Goal: Transaction & Acquisition: Obtain resource

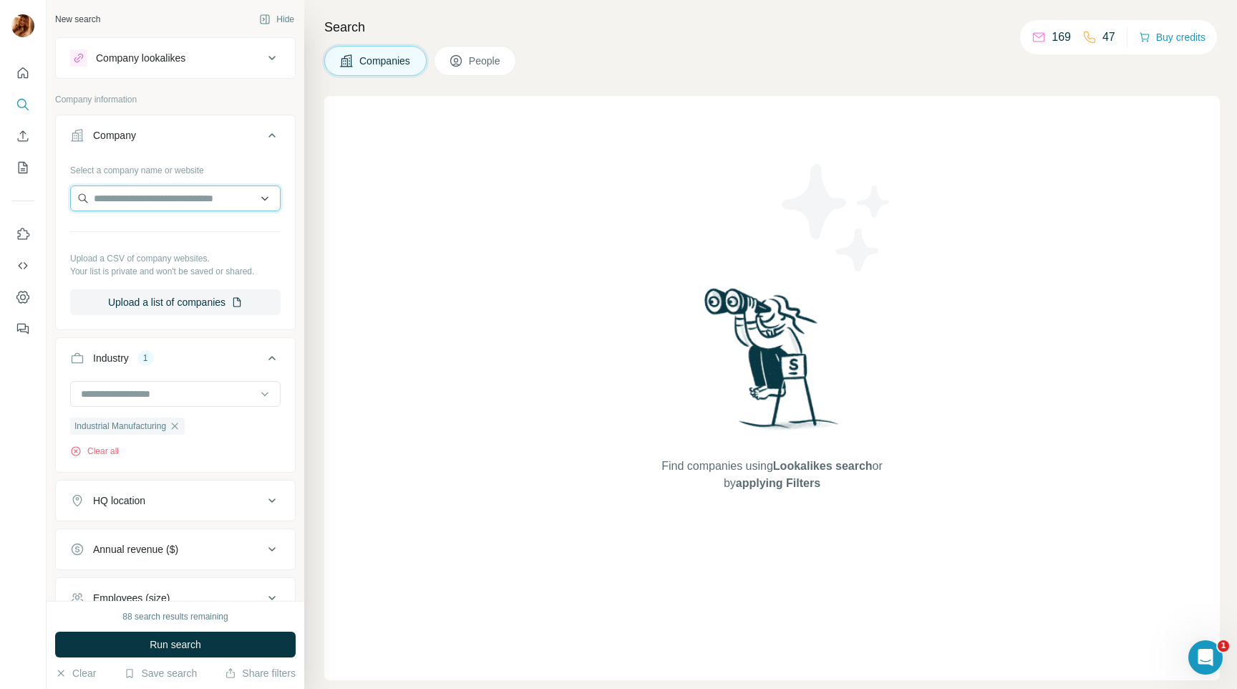
click at [120, 196] on input "text" at bounding box center [175, 198] width 211 height 26
click at [205, 398] on input at bounding box center [167, 394] width 177 height 16
click at [198, 390] on input at bounding box center [167, 394] width 177 height 16
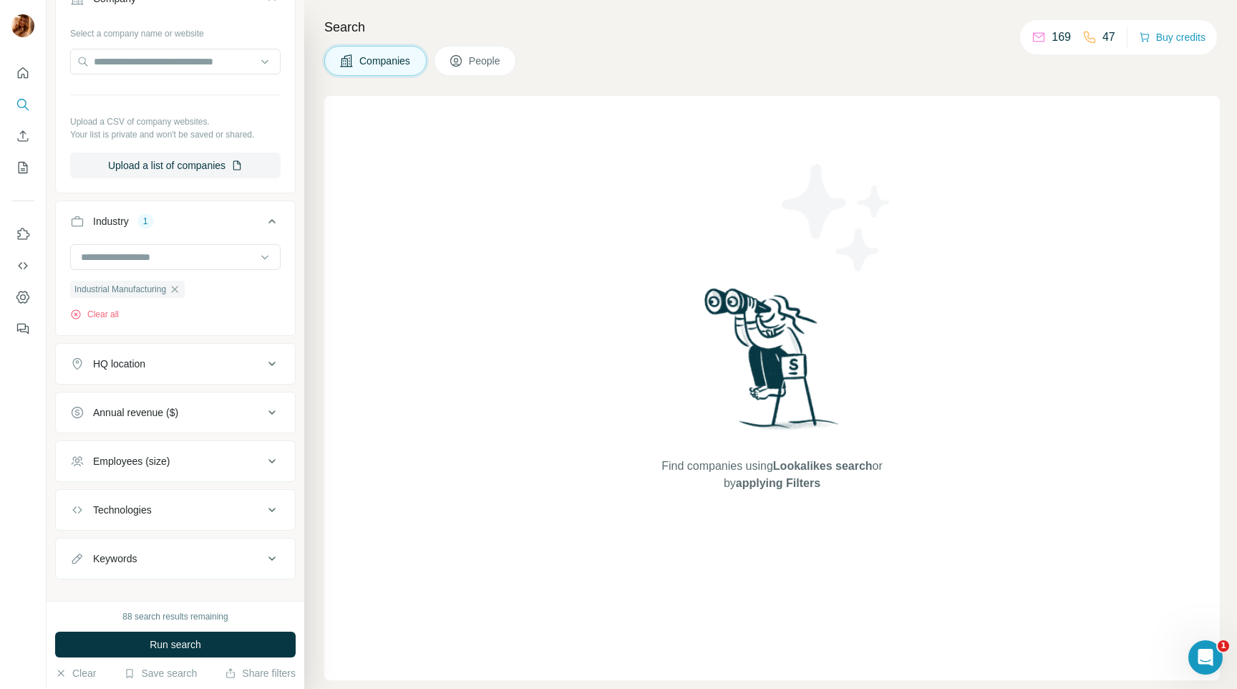
scroll to position [155, 0]
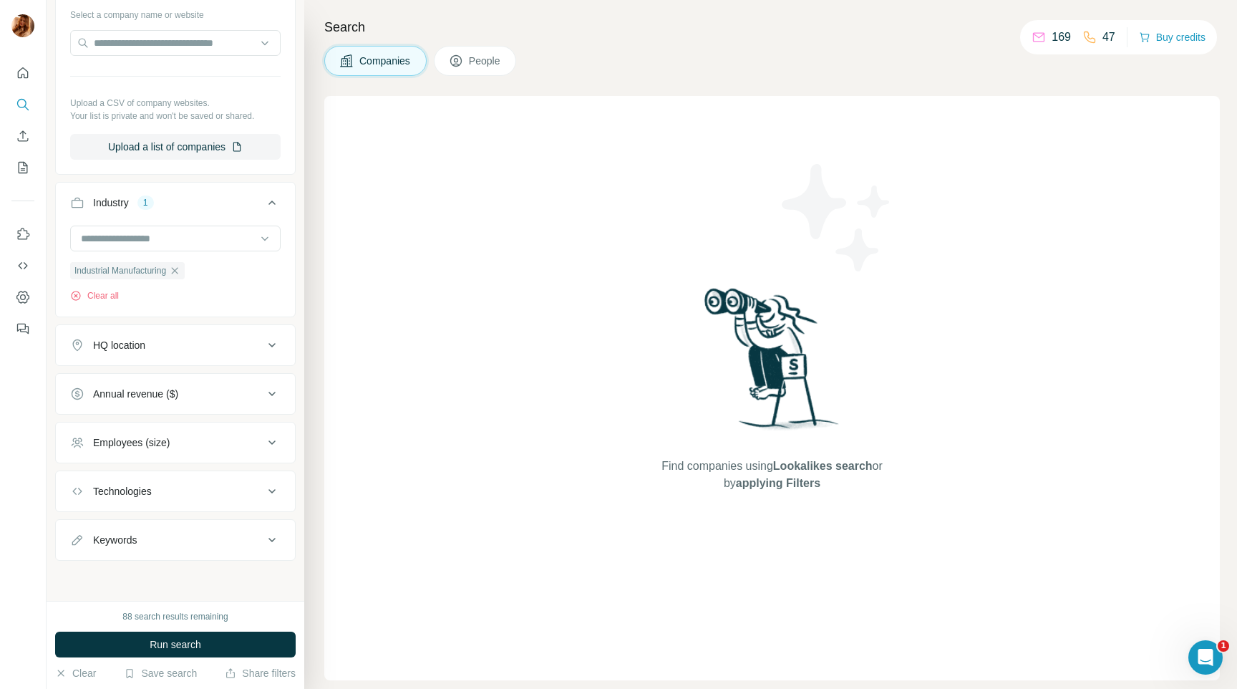
click at [177, 339] on div "HQ location" at bounding box center [166, 345] width 193 height 14
click at [151, 384] on input "text" at bounding box center [175, 381] width 211 height 26
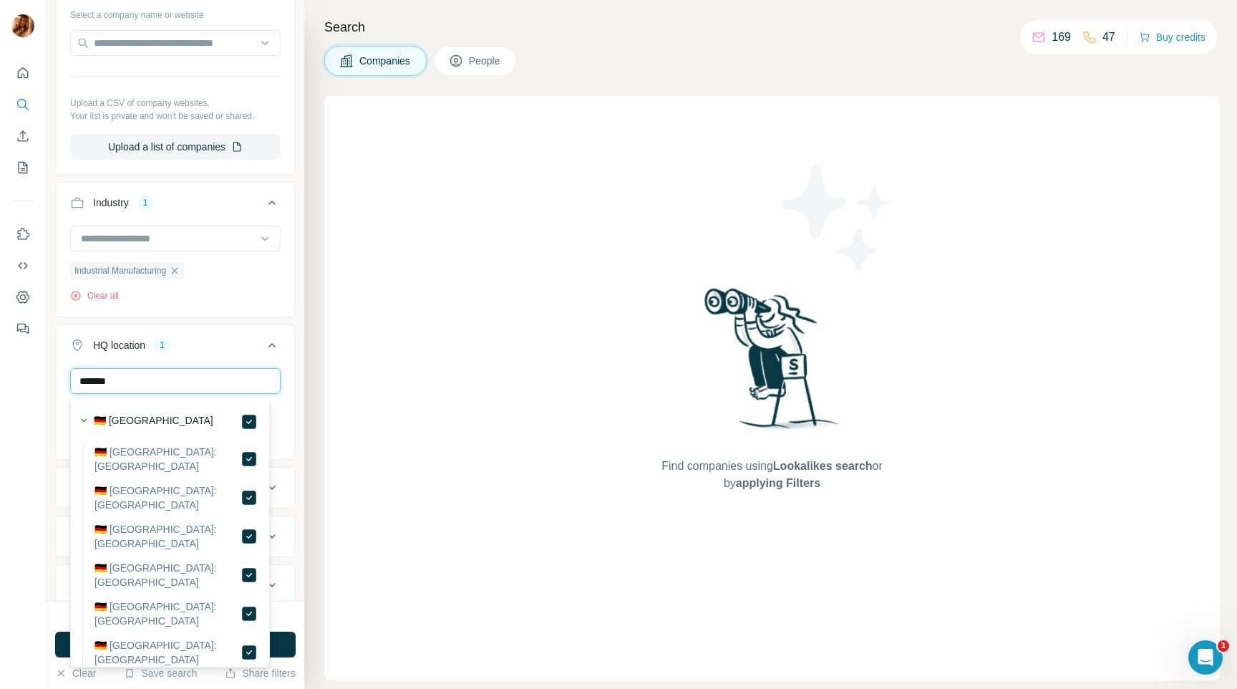
click at [179, 380] on input "*******" at bounding box center [175, 381] width 211 height 26
click at [85, 382] on input "*******" at bounding box center [175, 381] width 211 height 26
type input "****"
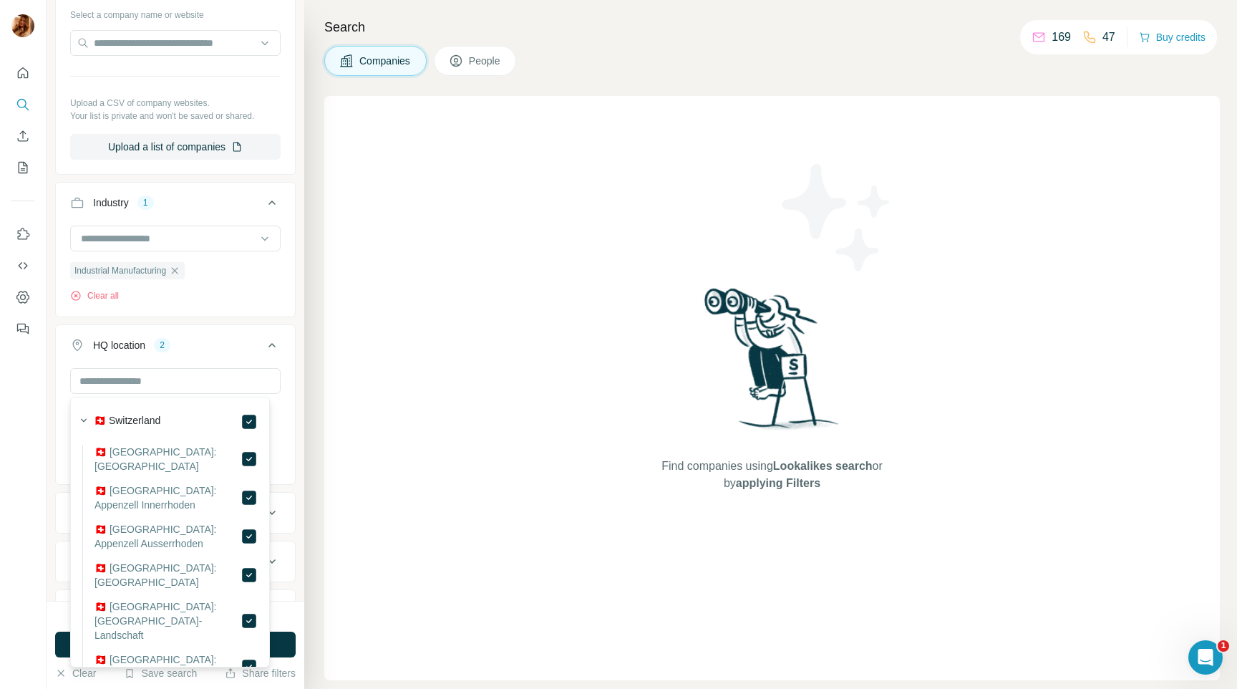
click at [315, 436] on div "Search Companies People Find companies using Lookalikes search or by applying F…" at bounding box center [770, 344] width 933 height 689
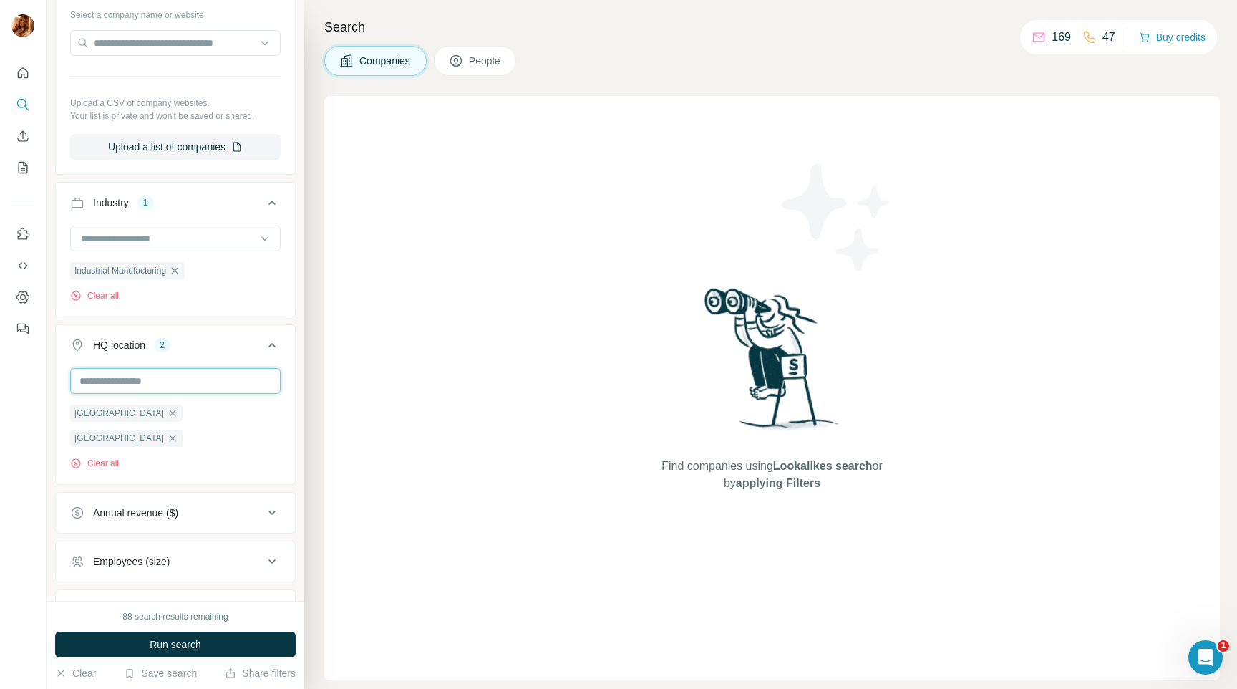
click at [112, 379] on input "text" at bounding box center [175, 381] width 211 height 26
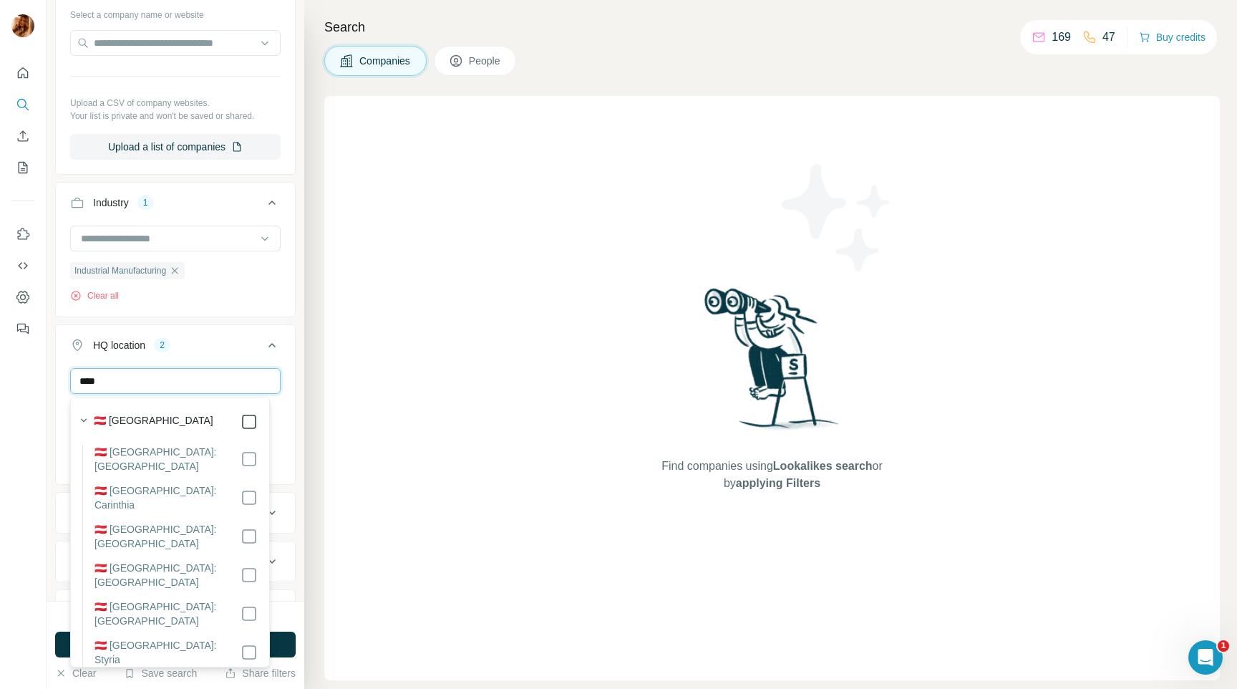
type input "****"
click at [313, 450] on div "Search Companies People Find companies using Lookalikes search or by applying F…" at bounding box center [770, 344] width 933 height 689
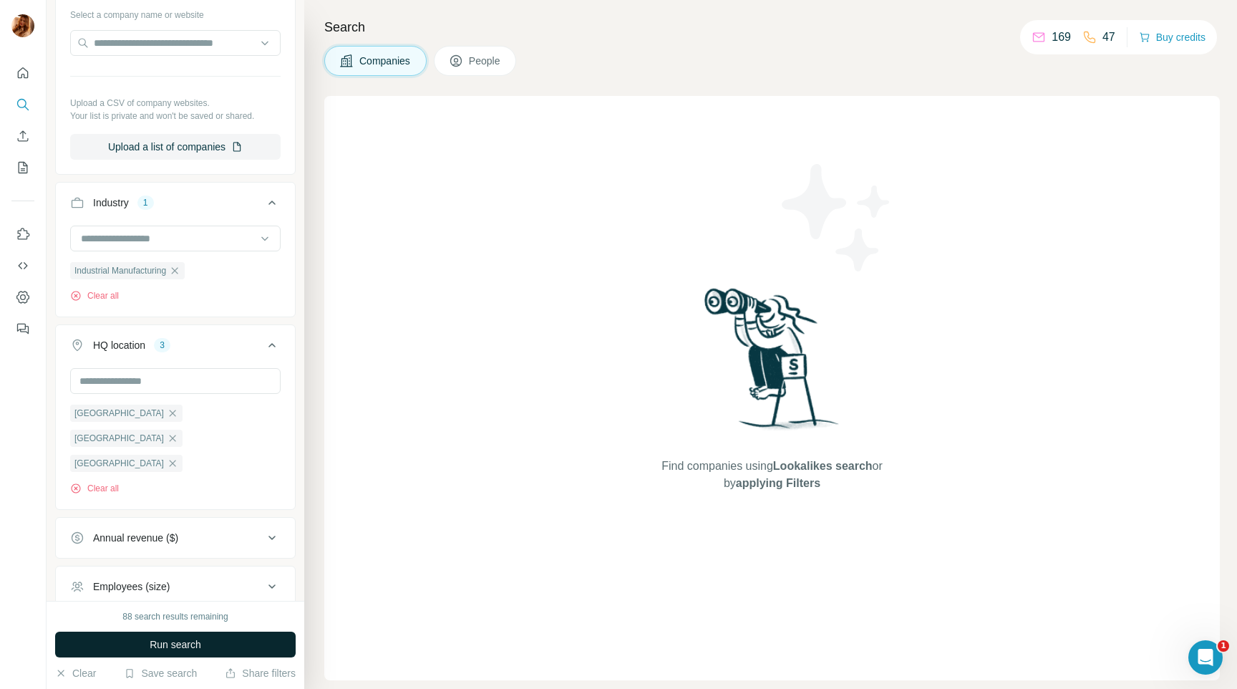
click at [286, 634] on button "Run search" at bounding box center [175, 645] width 241 height 26
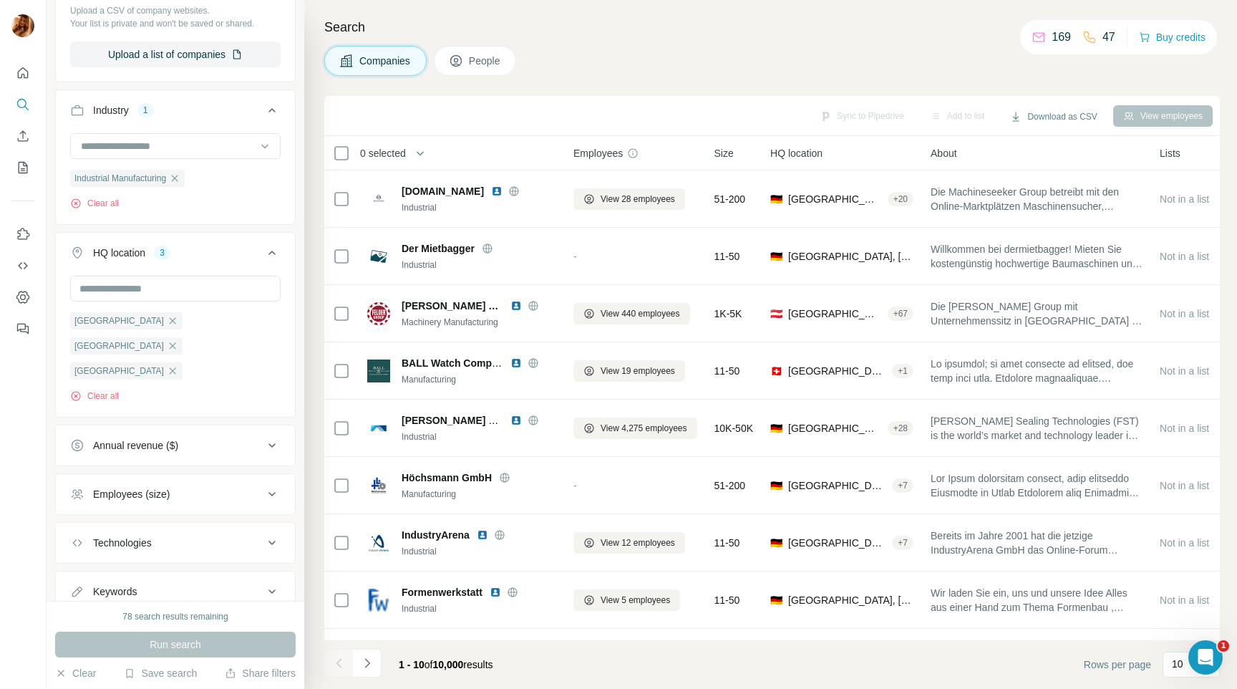
scroll to position [249, 0]
click at [212, 486] on div "Employees (size)" at bounding box center [166, 493] width 193 height 14
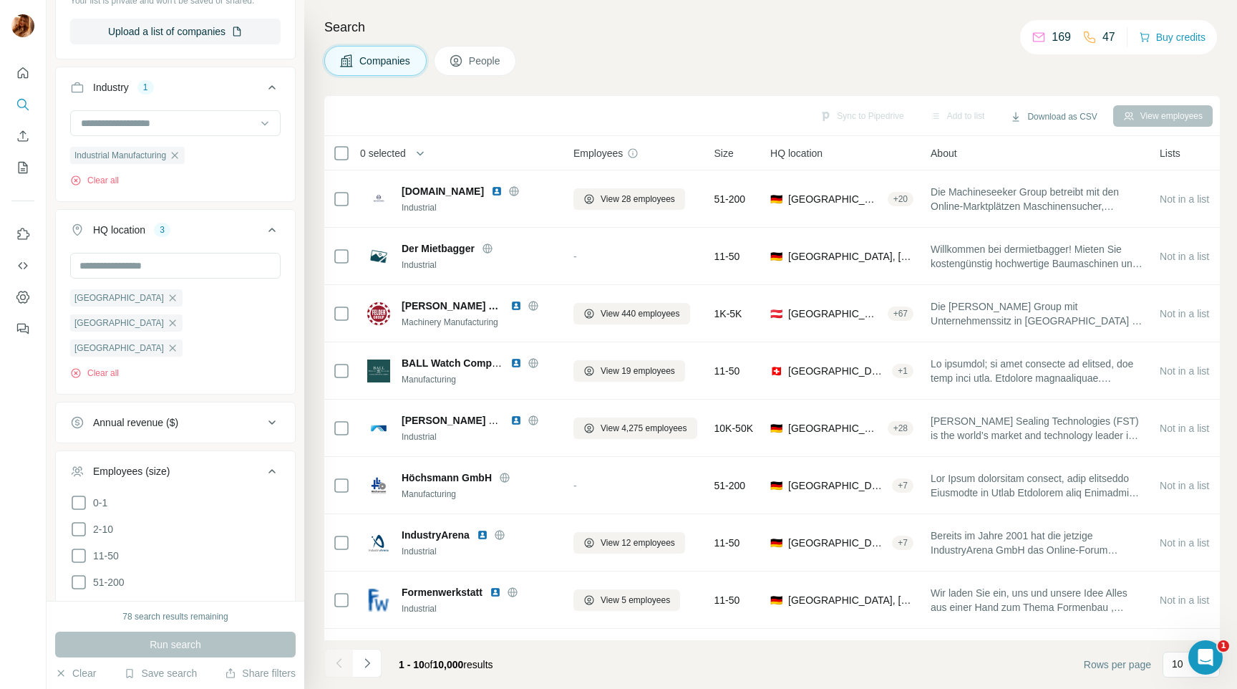
scroll to position [303, 0]
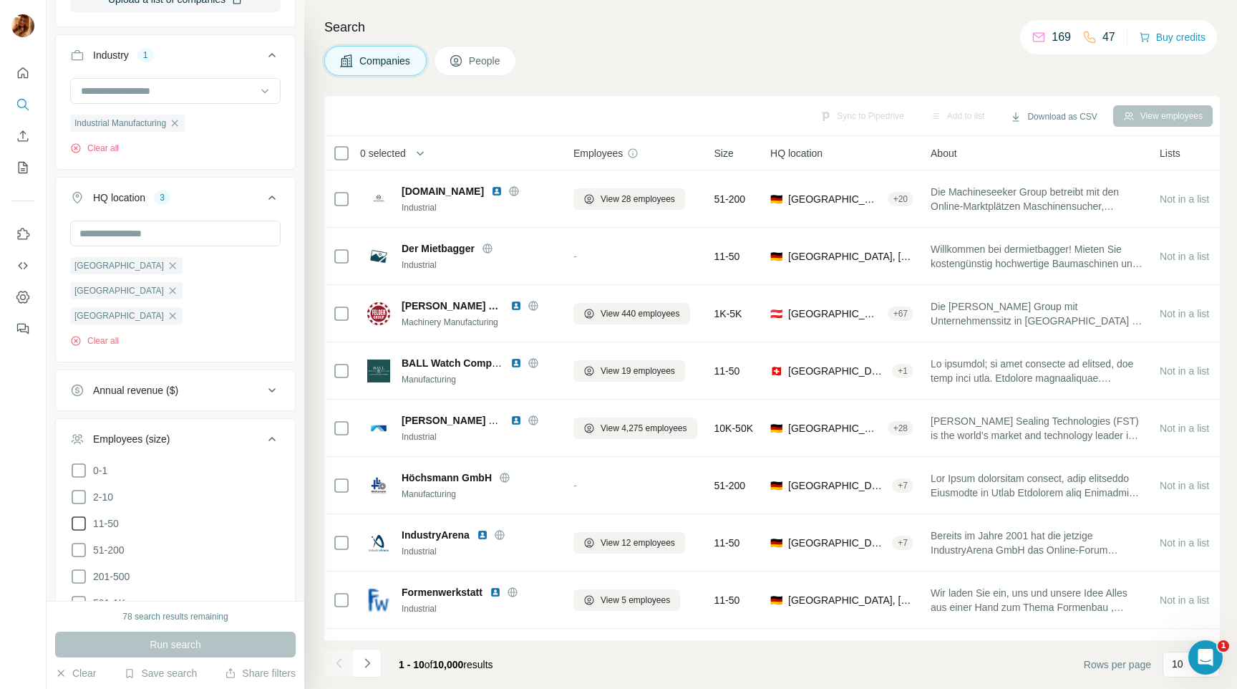
click at [116, 516] on span "11-50" at bounding box center [103, 523] width 32 height 14
click at [109, 543] on span "51-200" at bounding box center [105, 550] width 37 height 14
click at [120, 569] on span "201-500" at bounding box center [108, 576] width 42 height 14
click at [205, 646] on button "Run search" at bounding box center [175, 645] width 241 height 26
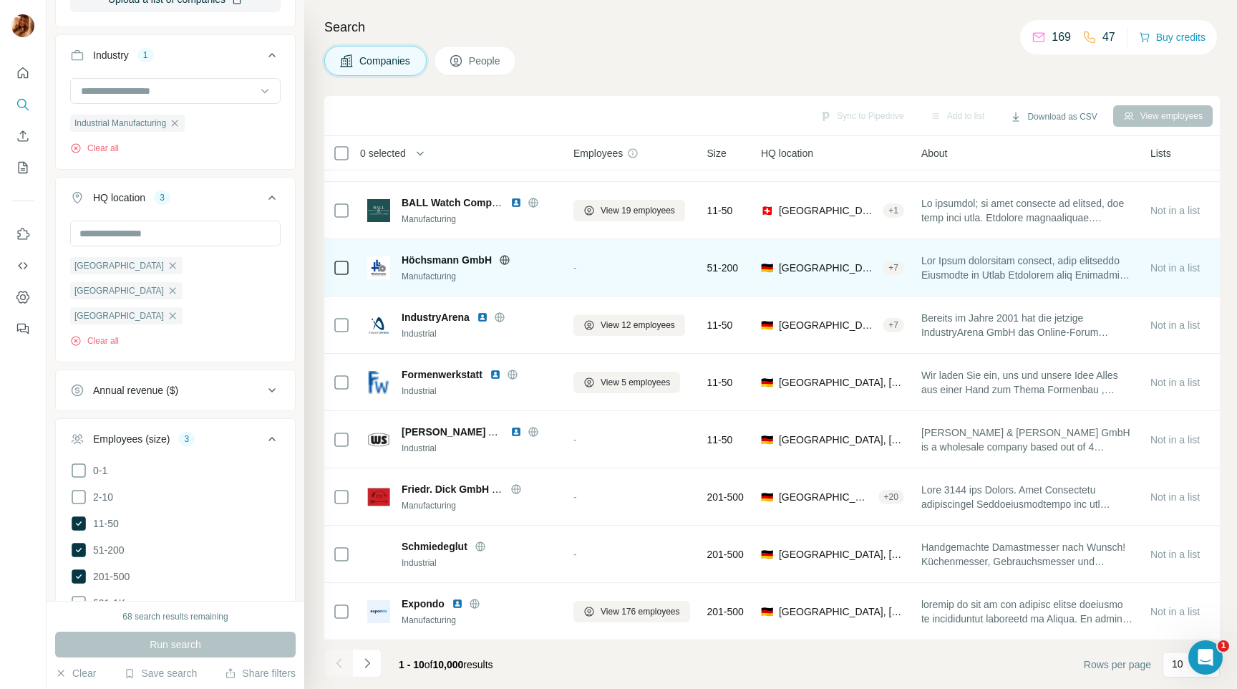
scroll to position [111, 0]
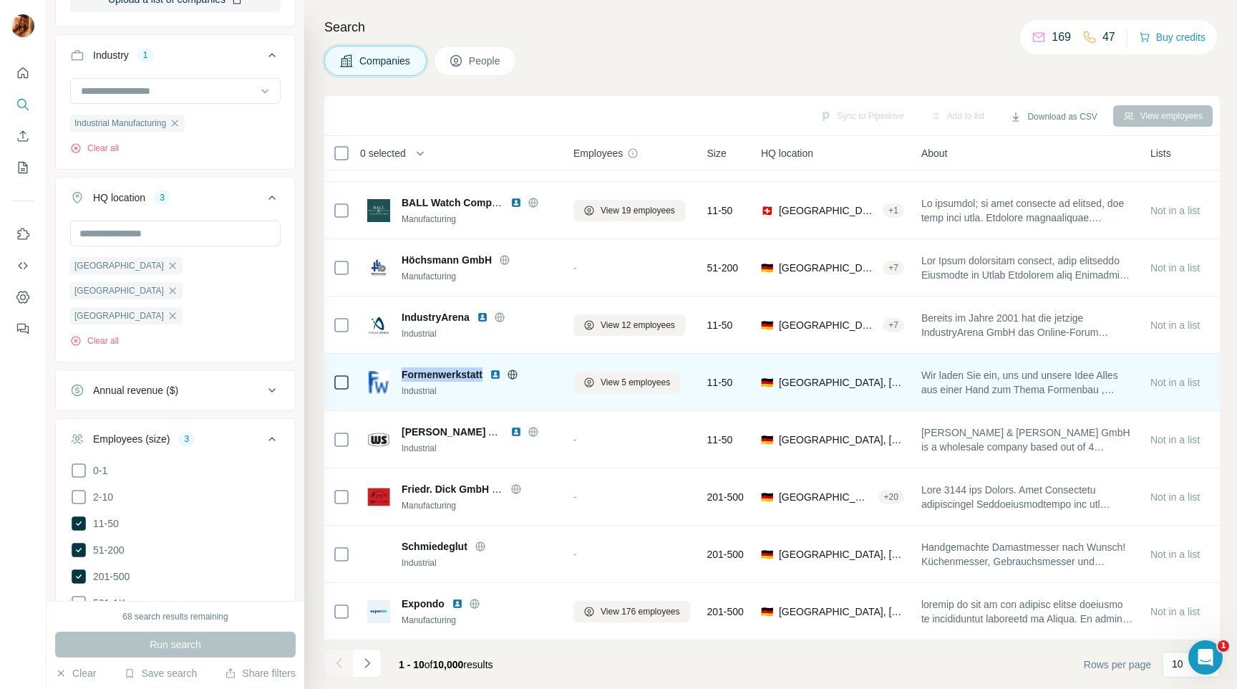
drag, startPoint x: 403, startPoint y: 364, endPoint x: 483, endPoint y: 370, distance: 80.4
click at [483, 370] on div "Formenwerkstatt" at bounding box center [479, 374] width 155 height 14
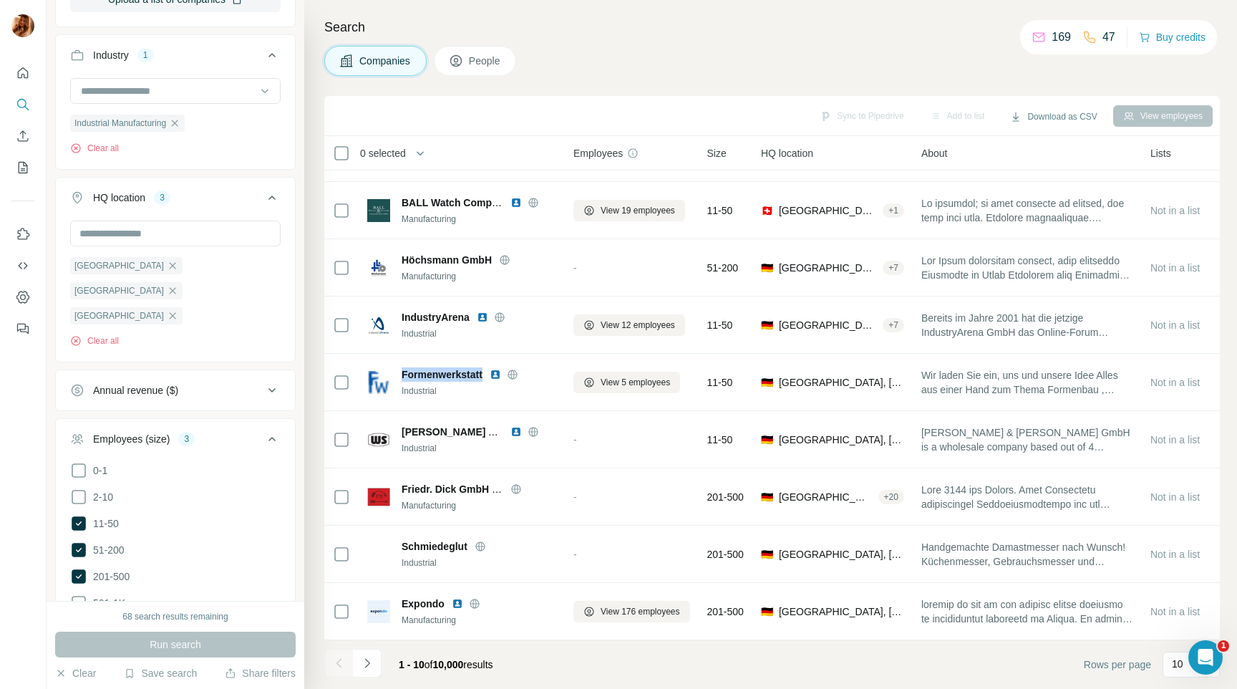
copy span "Formenwerkstatt"
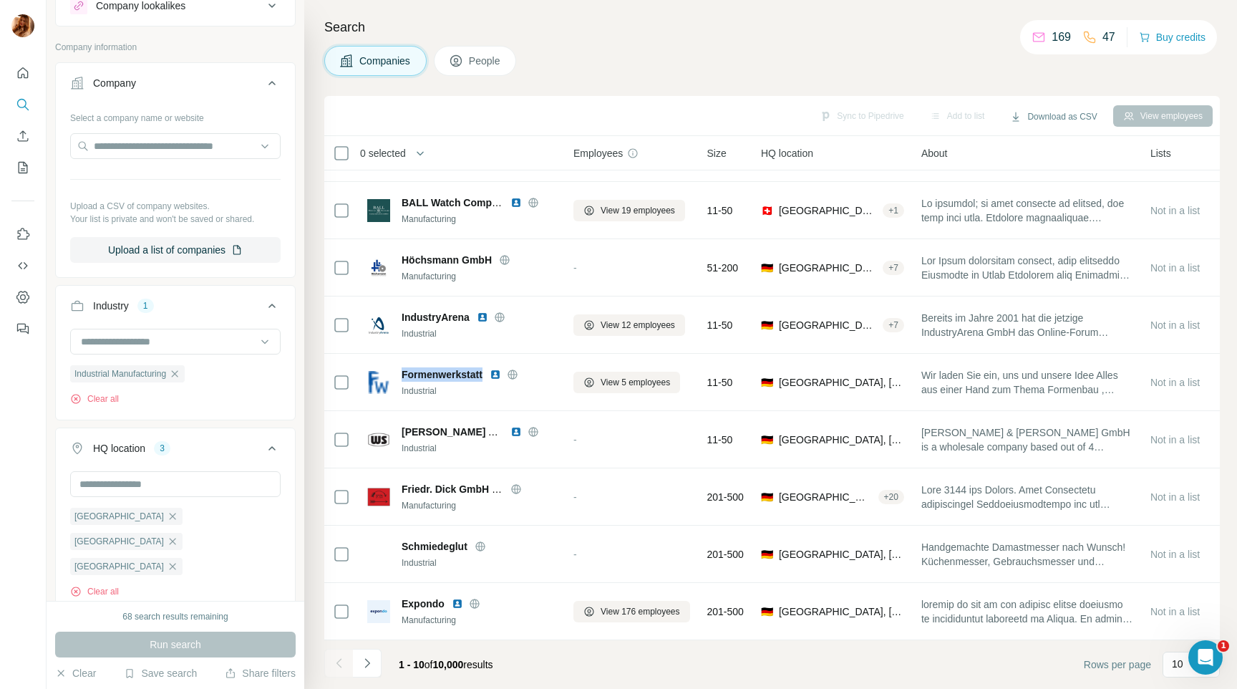
scroll to position [52, 0]
click at [176, 376] on icon "button" at bounding box center [174, 374] width 11 height 11
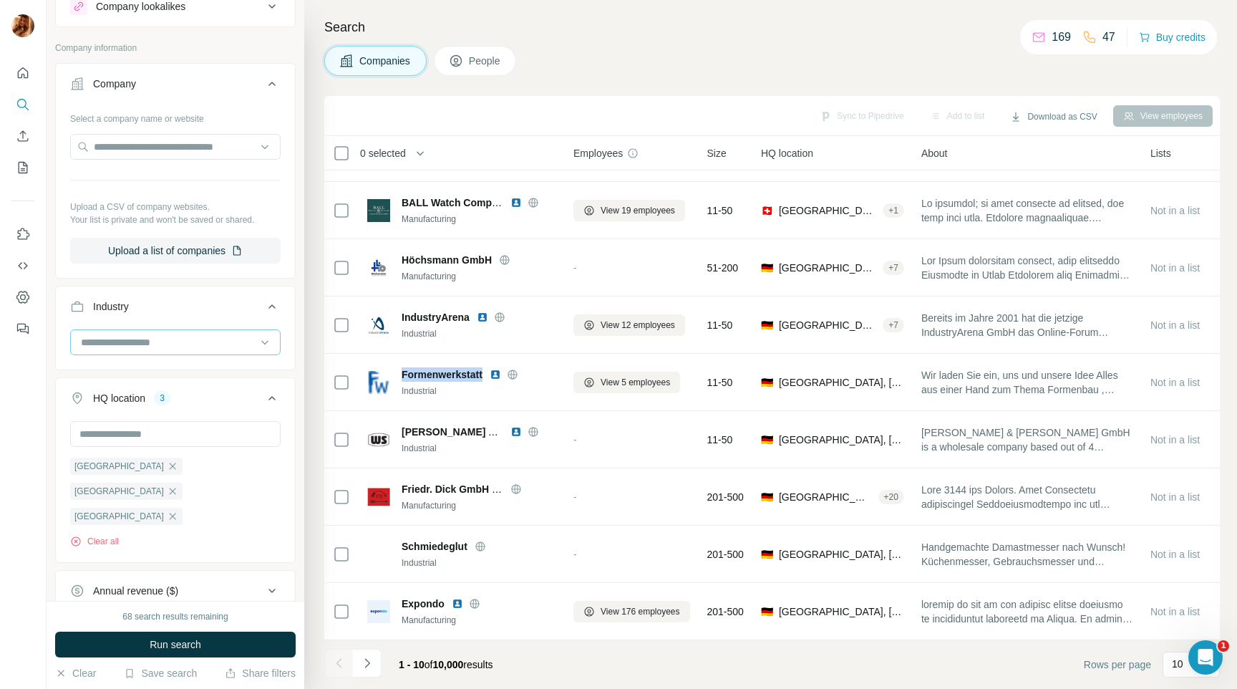
click at [179, 344] on input at bounding box center [167, 342] width 177 height 16
click at [168, 342] on input at bounding box center [167, 342] width 177 height 16
click at [179, 345] on input at bounding box center [167, 342] width 177 height 16
click at [159, 391] on div "Software" at bounding box center [169, 384] width 175 height 14
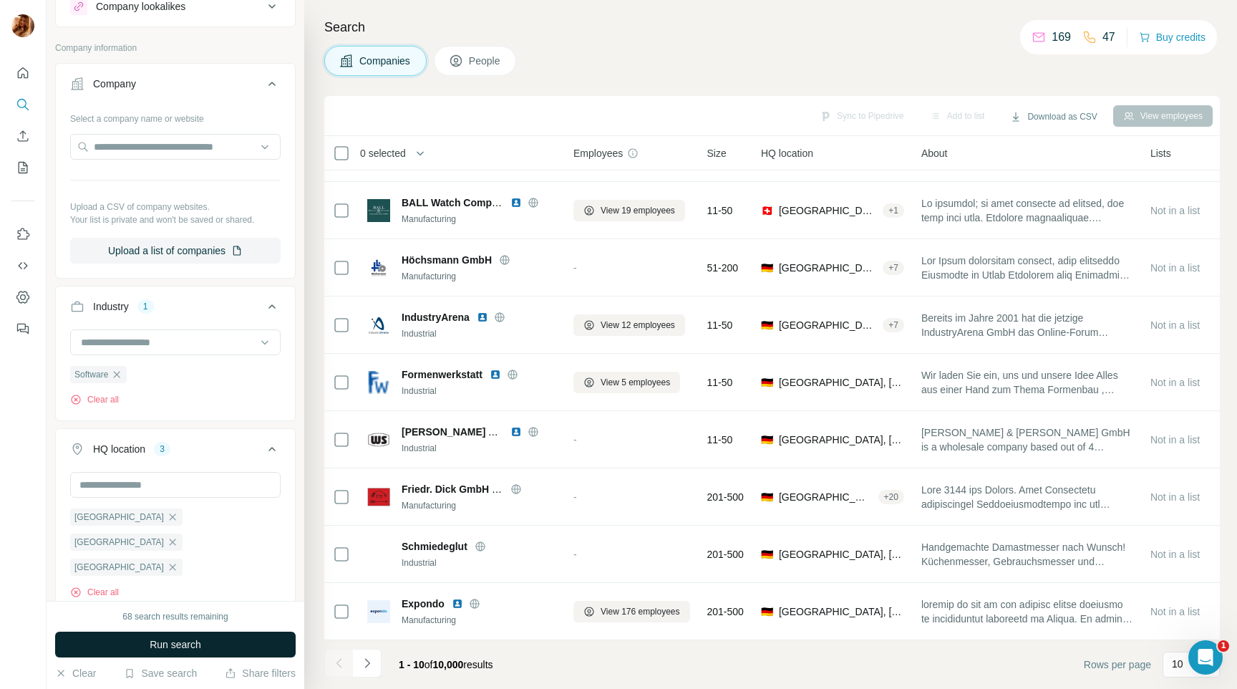
click at [153, 642] on span "Run search" at bounding box center [176, 644] width 52 height 14
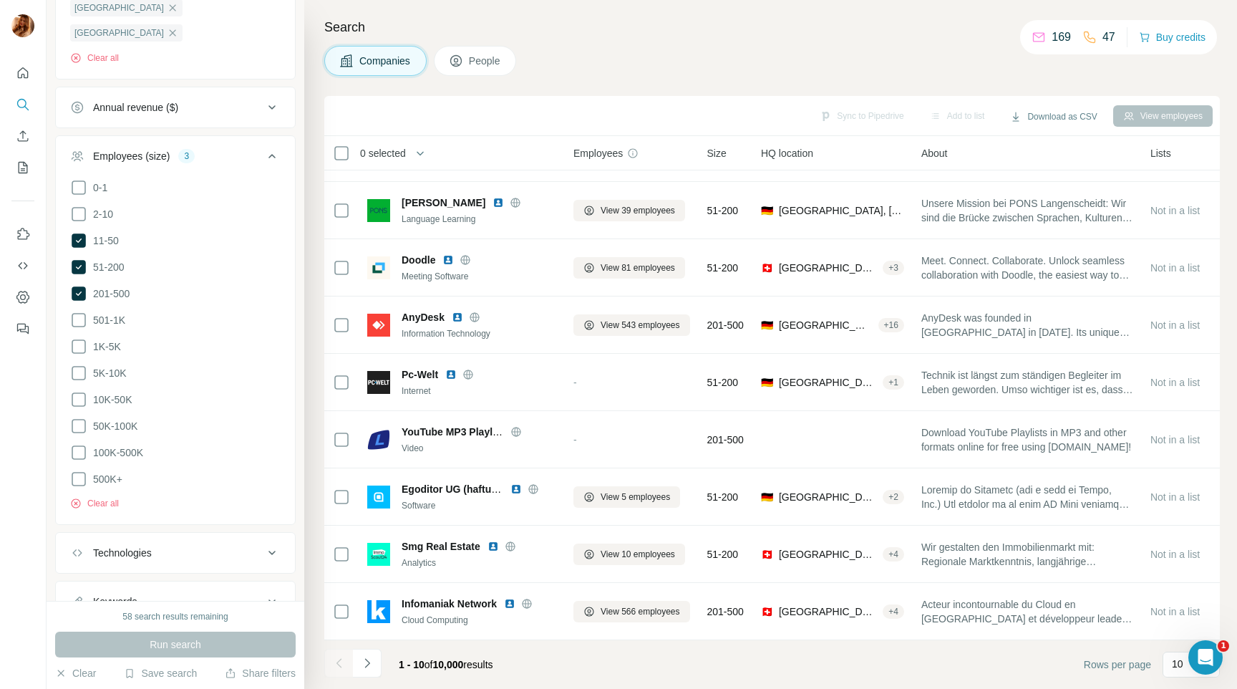
scroll to position [593, 0]
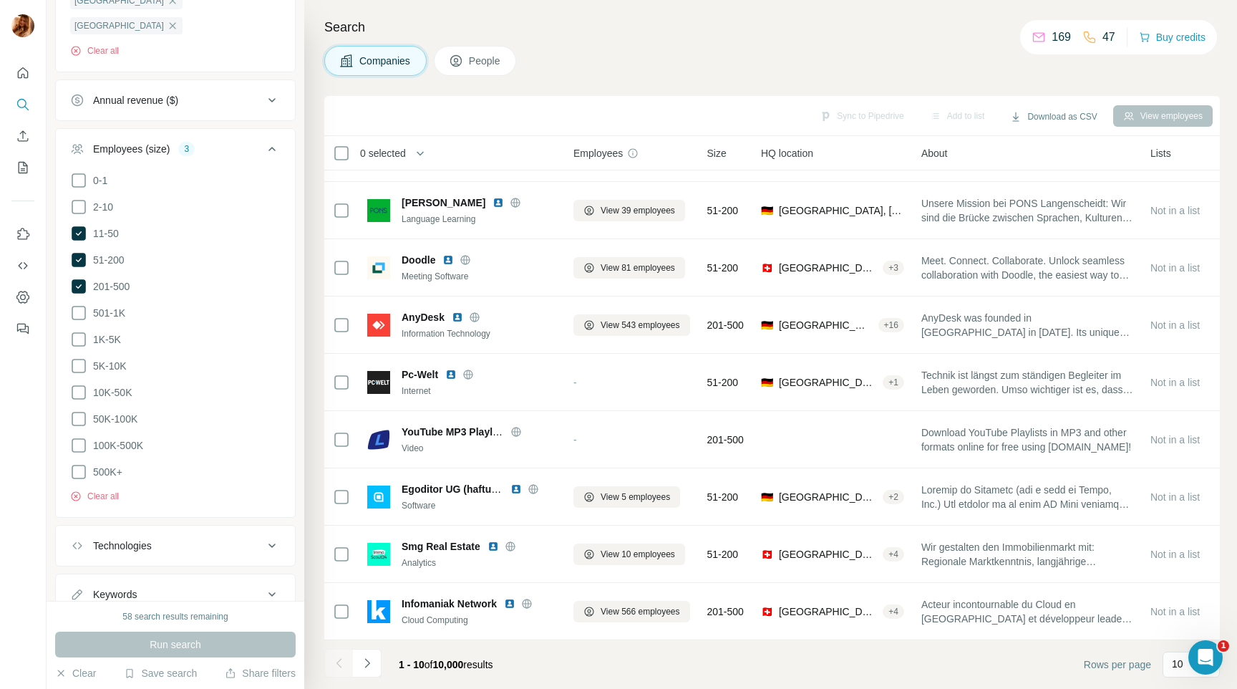
click at [266, 537] on icon at bounding box center [272, 545] width 17 height 17
click at [223, 569] on input "text" at bounding box center [175, 582] width 211 height 26
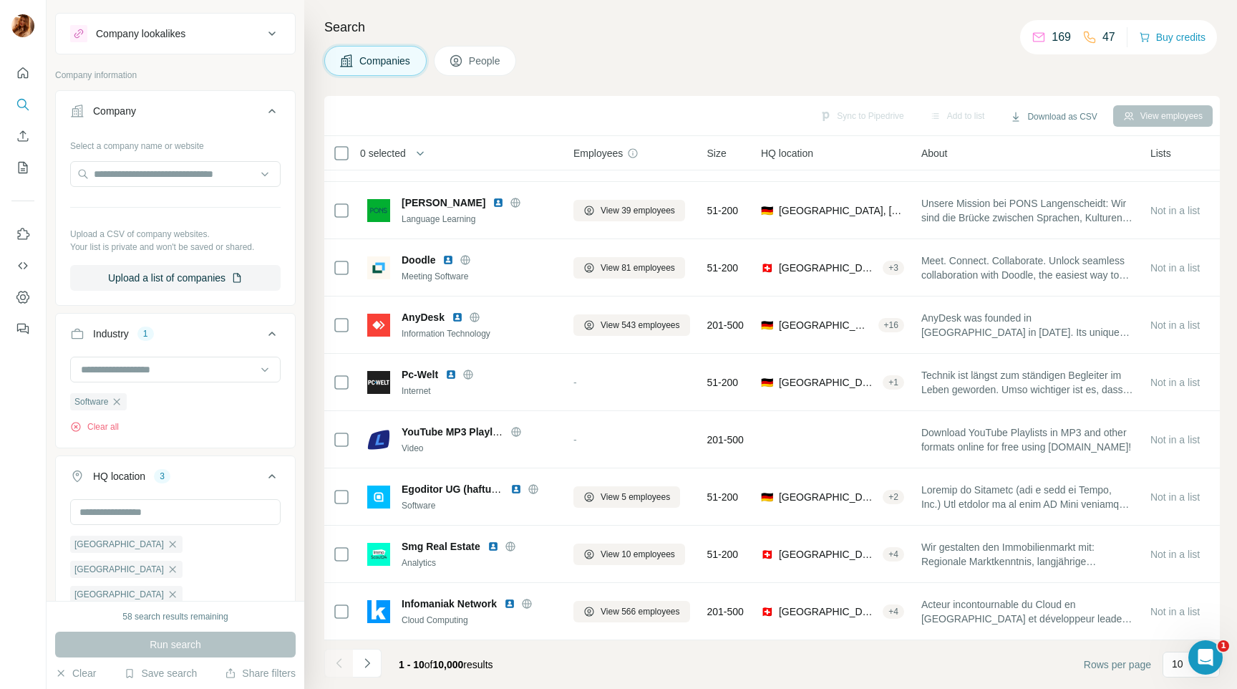
scroll to position [0, 0]
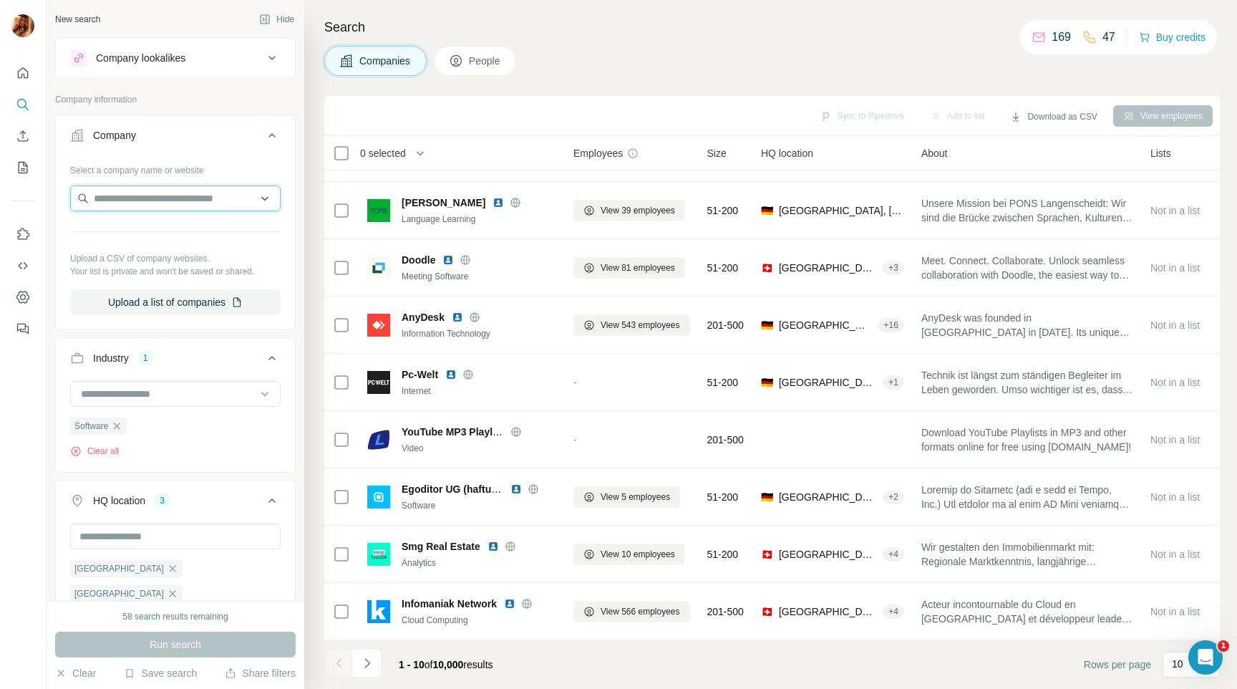
click at [246, 203] on input "text" at bounding box center [175, 198] width 211 height 26
click at [258, 195] on input "text" at bounding box center [175, 198] width 211 height 26
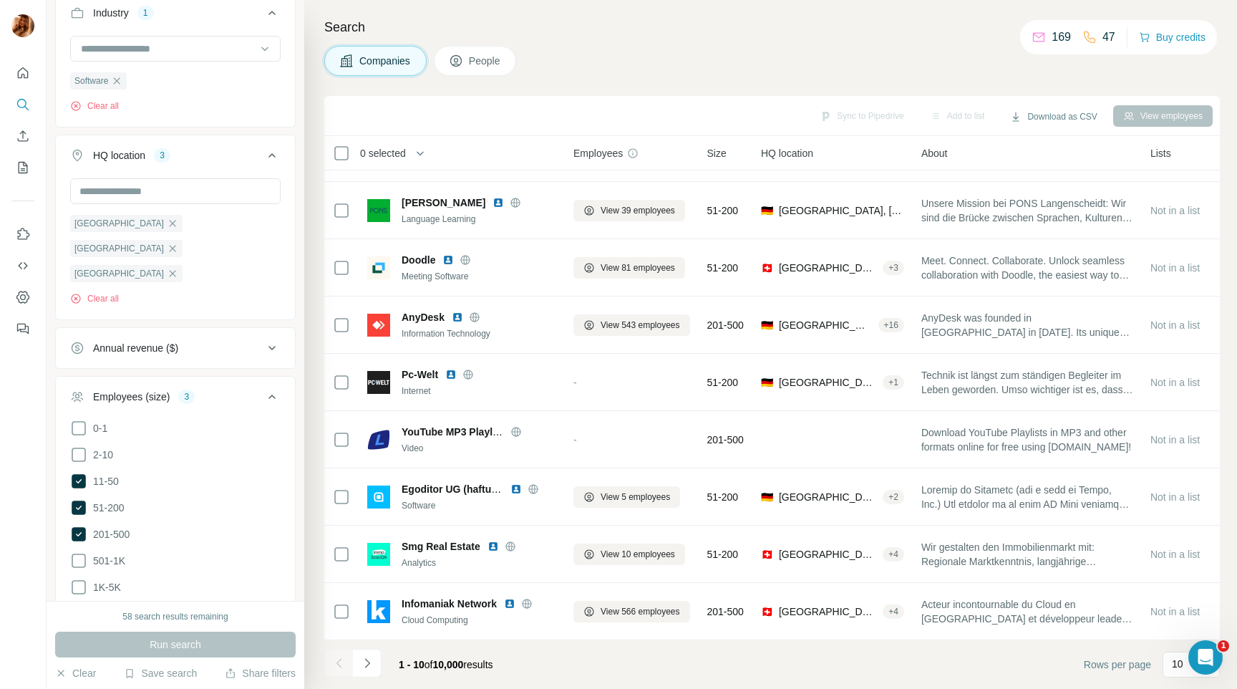
scroll to position [351, 0]
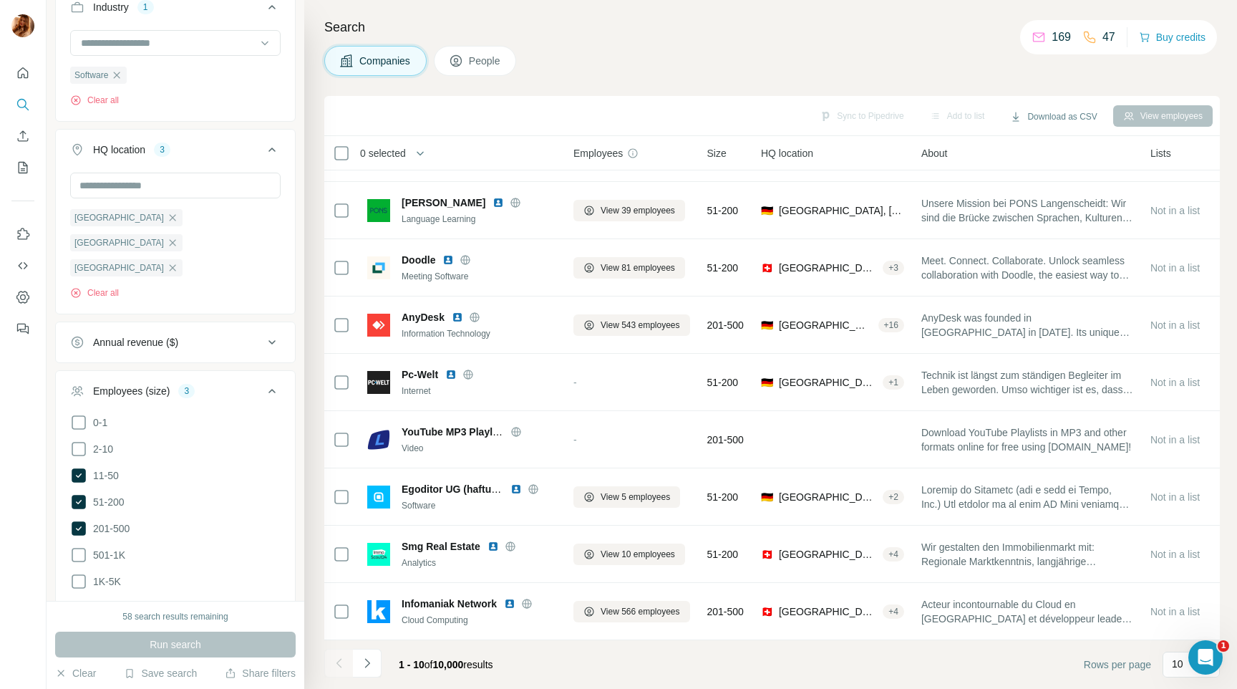
click at [264, 334] on icon at bounding box center [272, 342] width 17 height 17
click at [123, 420] on span "10-50M" at bounding box center [106, 427] width 39 height 14
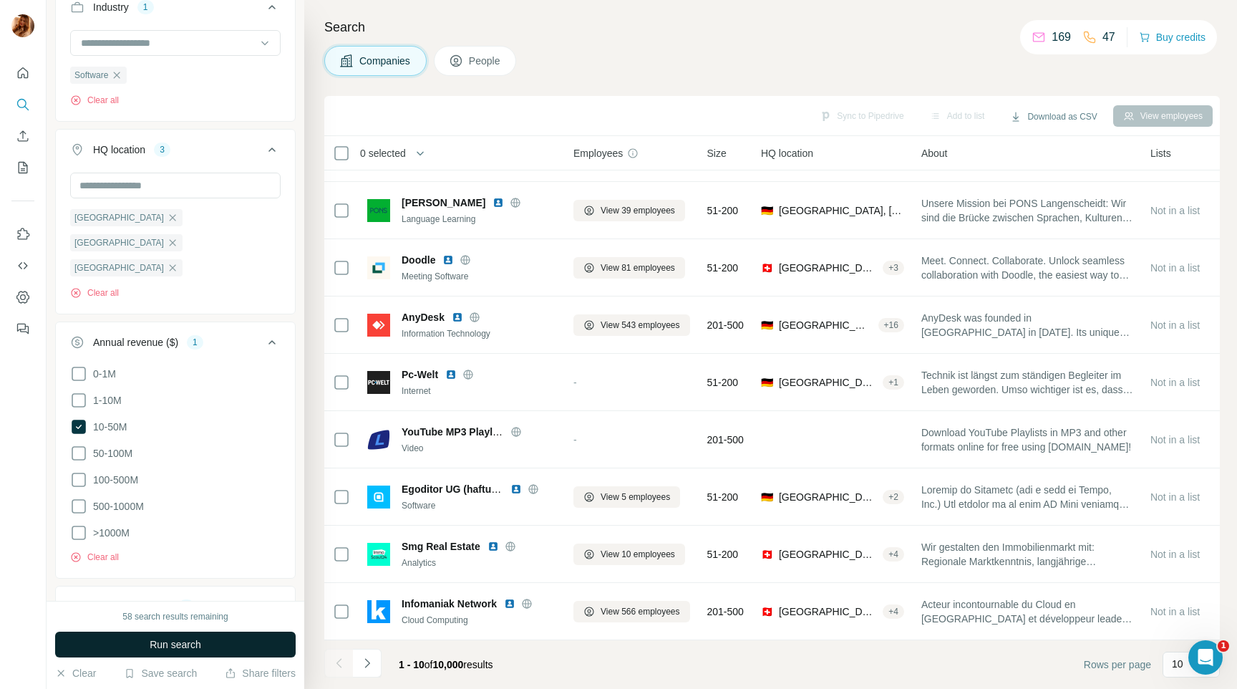
click at [254, 633] on button "Run search" at bounding box center [175, 645] width 241 height 26
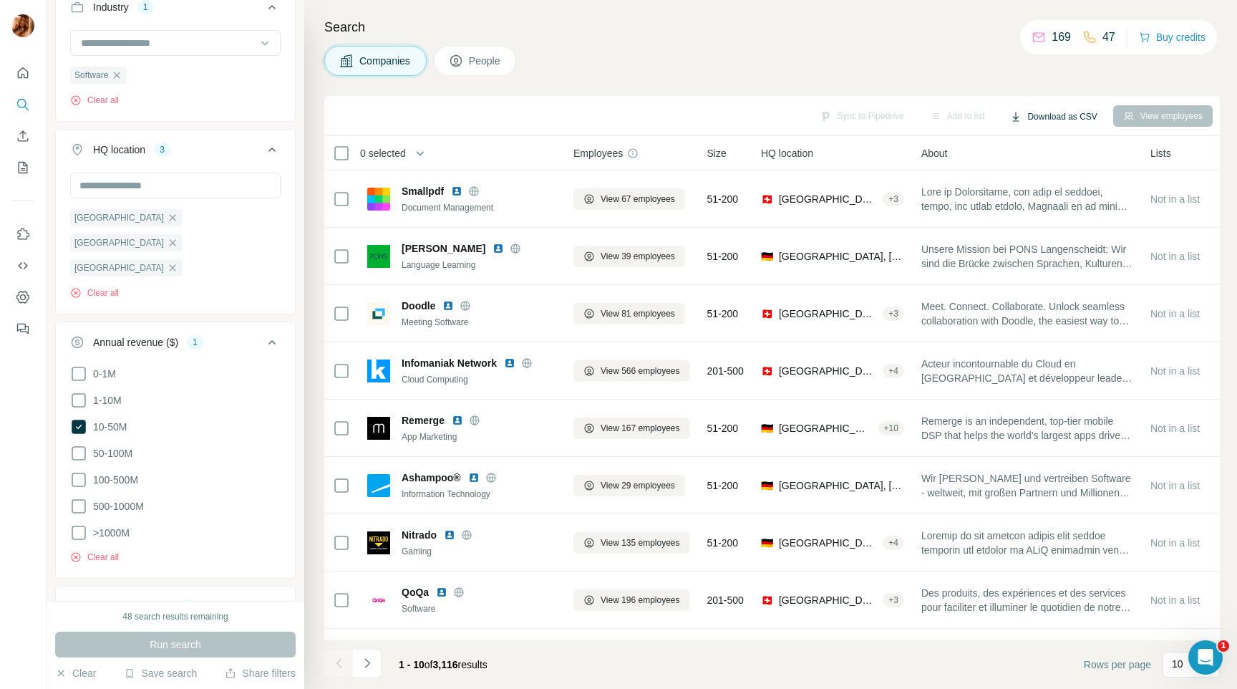
click at [1080, 116] on button "Download as CSV" at bounding box center [1053, 116] width 107 height 21
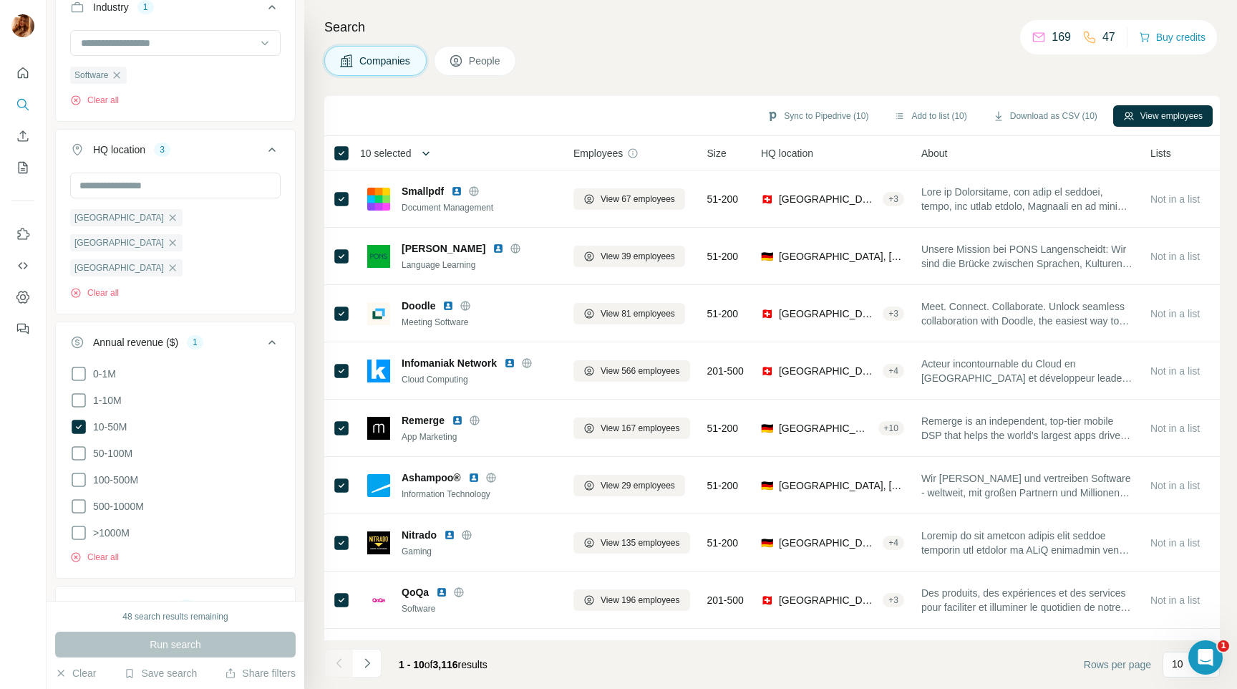
click at [433, 150] on icon "button" at bounding box center [426, 153] width 14 height 14
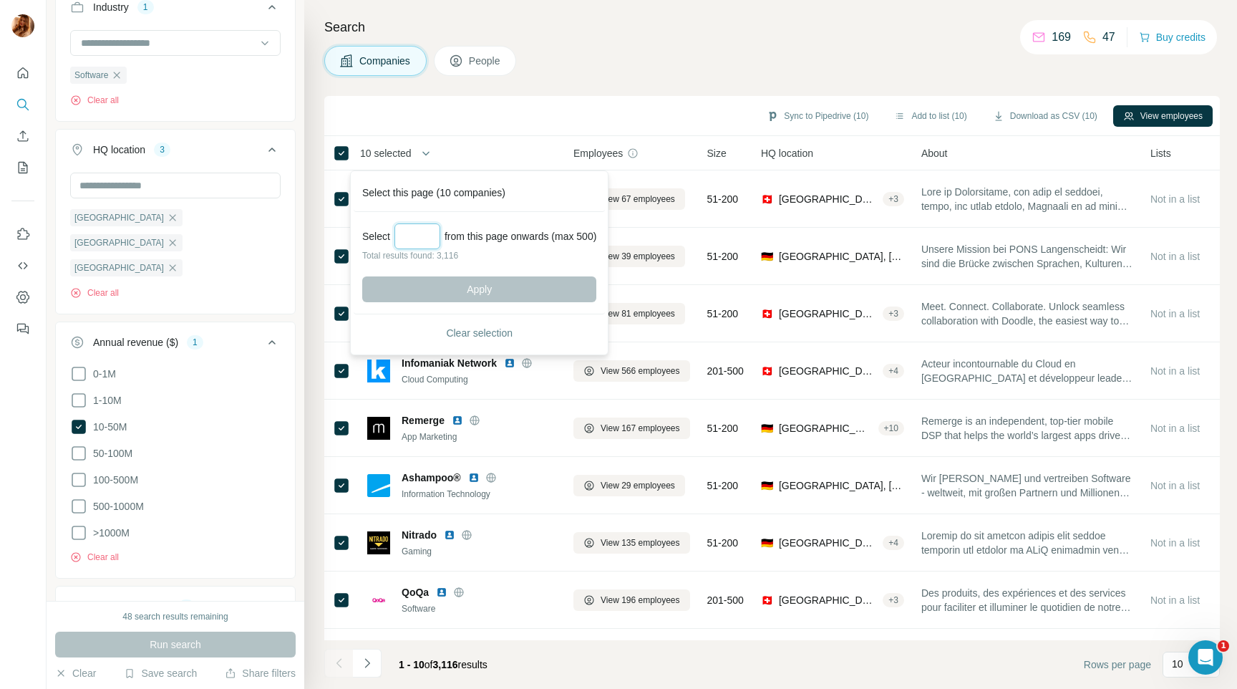
click at [423, 233] on input "Select a number (up to 500)" at bounding box center [418, 236] width 46 height 26
type input "***"
click at [477, 275] on div "Select *** from this page onwards (max 500) Total results found: 3,116 Apply" at bounding box center [479, 263] width 251 height 102
click at [480, 294] on span "Apply" at bounding box center [479, 289] width 25 height 14
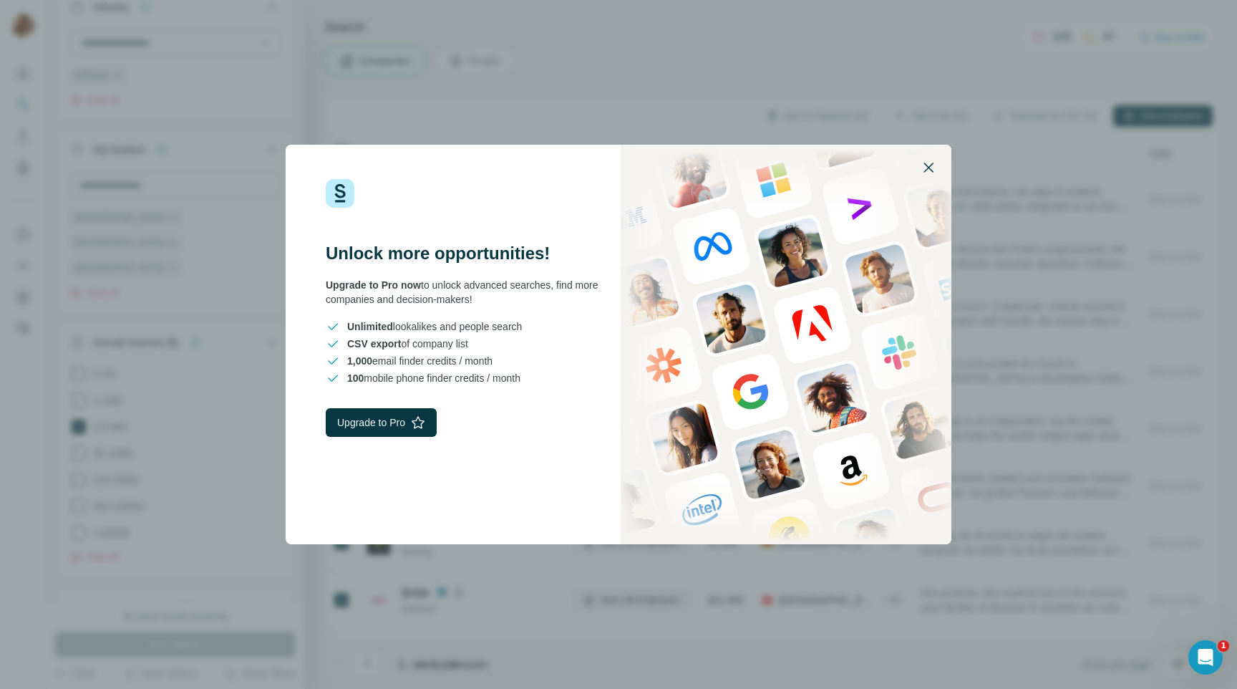
click at [929, 165] on icon "button" at bounding box center [928, 167] width 17 height 17
